Goal: Navigation & Orientation: Go to known website

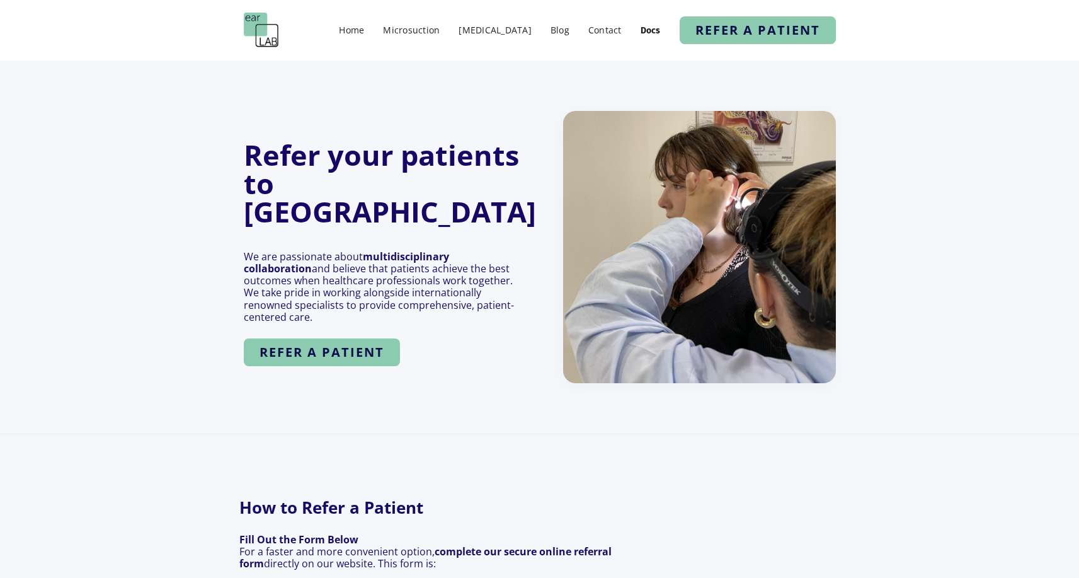
click at [267, 30] on img at bounding box center [261, 30] width 35 height 35
click at [275, 33] on img at bounding box center [261, 30] width 35 height 35
click at [256, 20] on img at bounding box center [261, 30] width 35 height 35
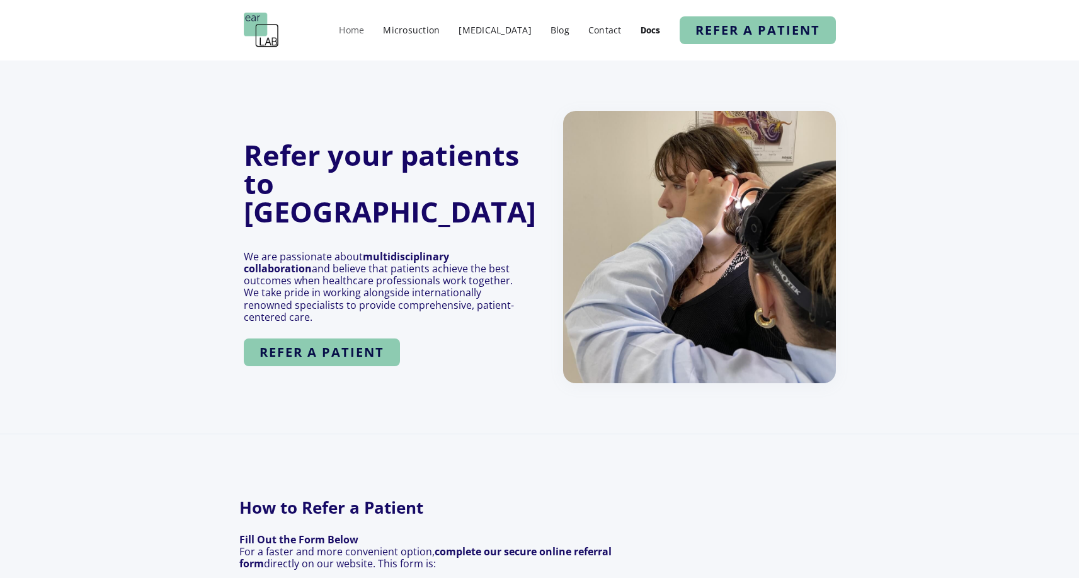
click at [370, 34] on link "Home" at bounding box center [352, 30] width 38 height 18
